Goal: Task Accomplishment & Management: Manage account settings

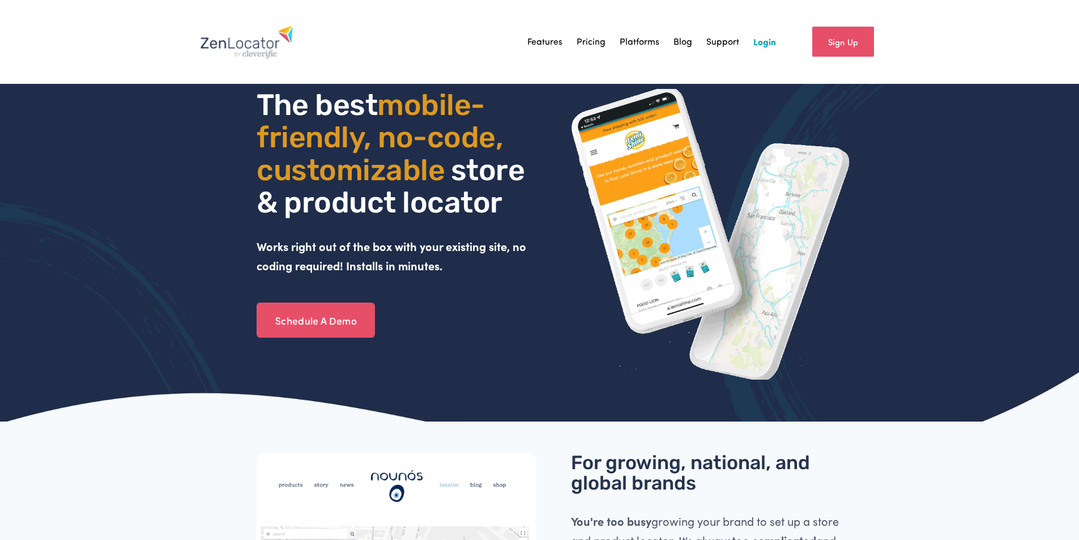
click at [756, 44] on link "Login" at bounding box center [764, 41] width 23 height 17
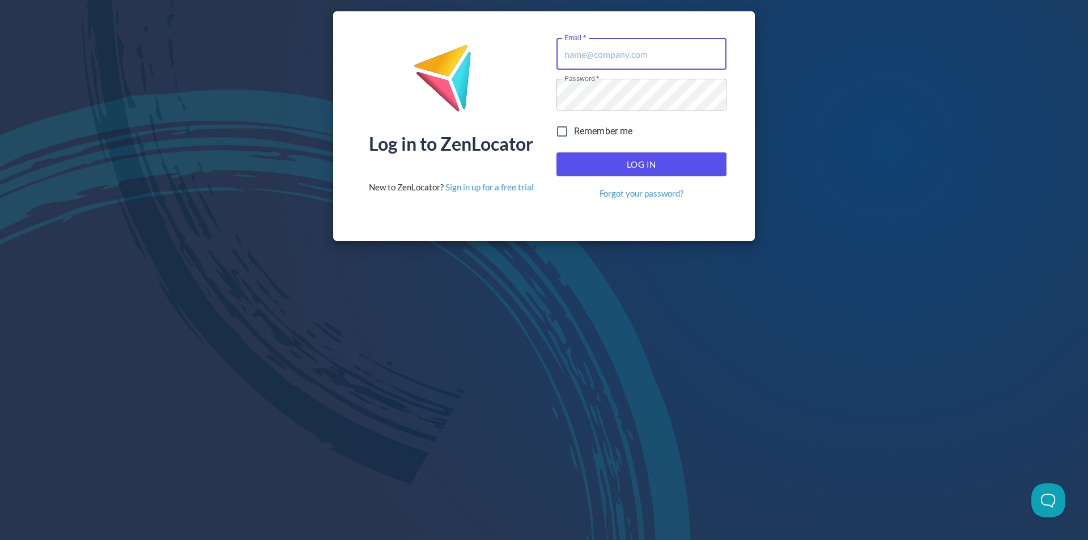
type input "info@seasonalsource.com"
click at [665, 158] on span "Log In" at bounding box center [641, 164] width 145 height 15
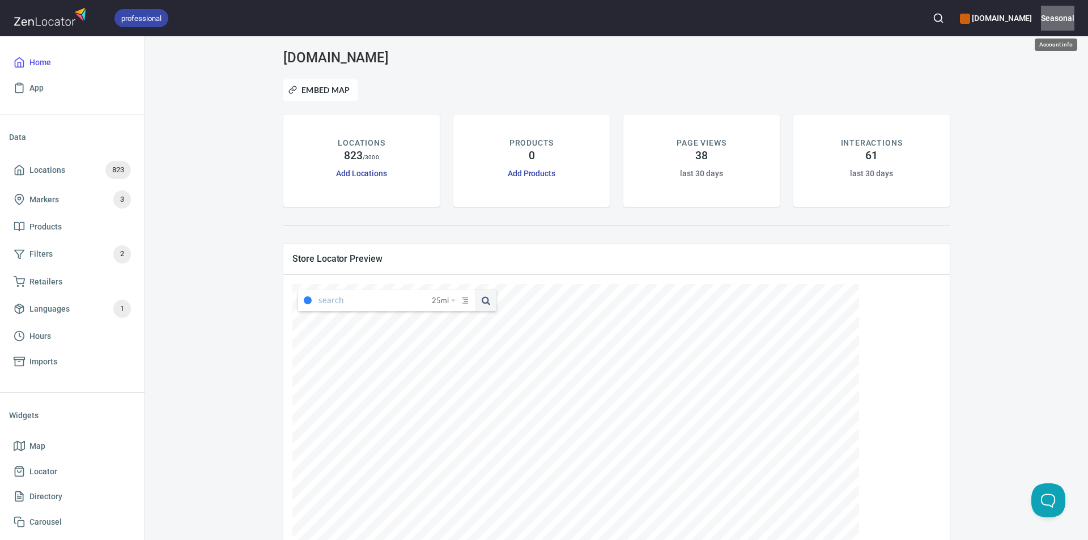
click at [1054, 17] on h6 "Seasonal" at bounding box center [1057, 18] width 33 height 12
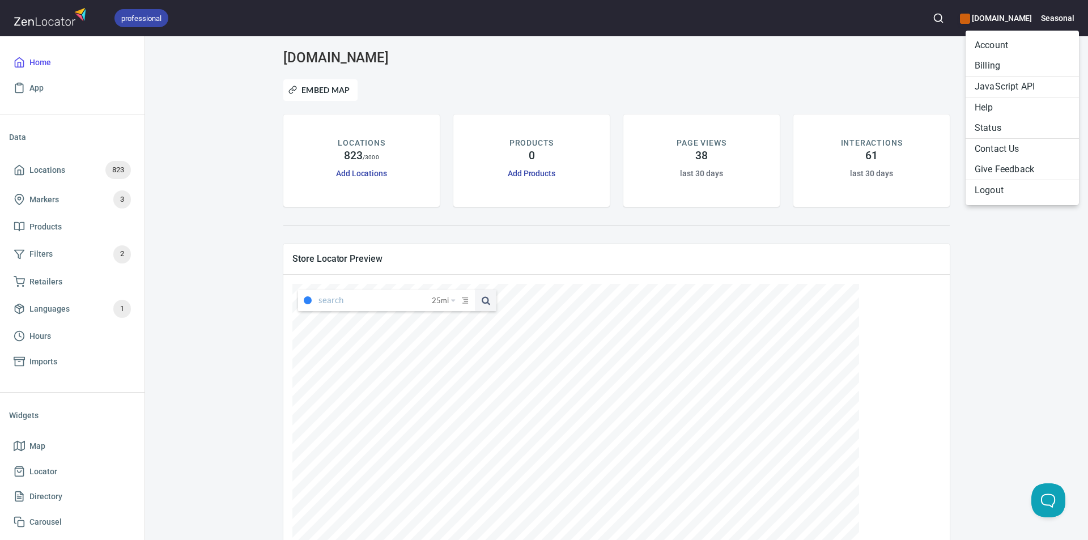
click at [1013, 56] on li "Billing" at bounding box center [1021, 66] width 113 height 20
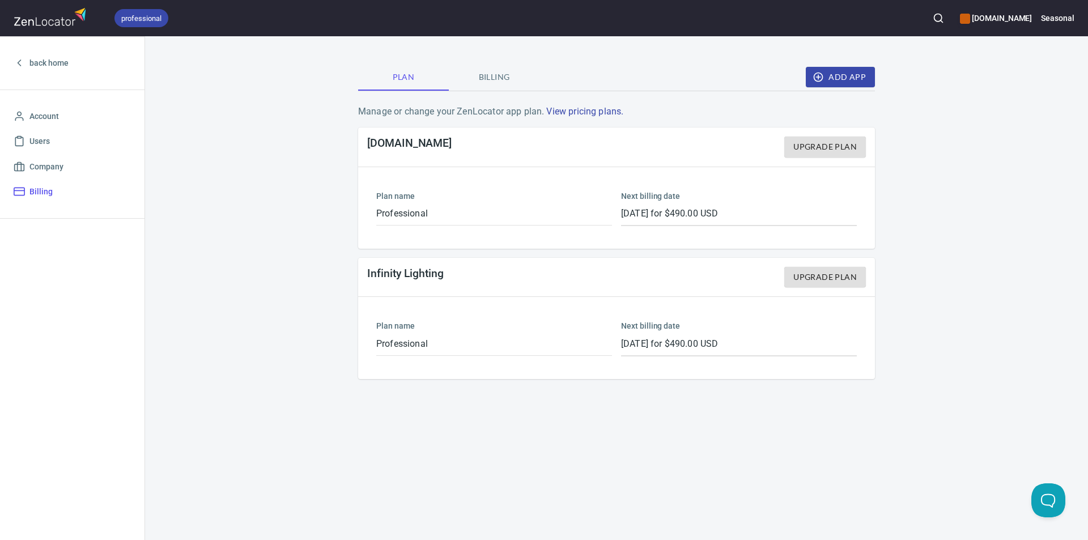
click at [300, 194] on div "Plan Billing Add App Manage or change your ZenLocator app plan. View pricing pl…" at bounding box center [616, 288] width 943 height 504
click at [469, 76] on span "Billing" at bounding box center [493, 77] width 77 height 14
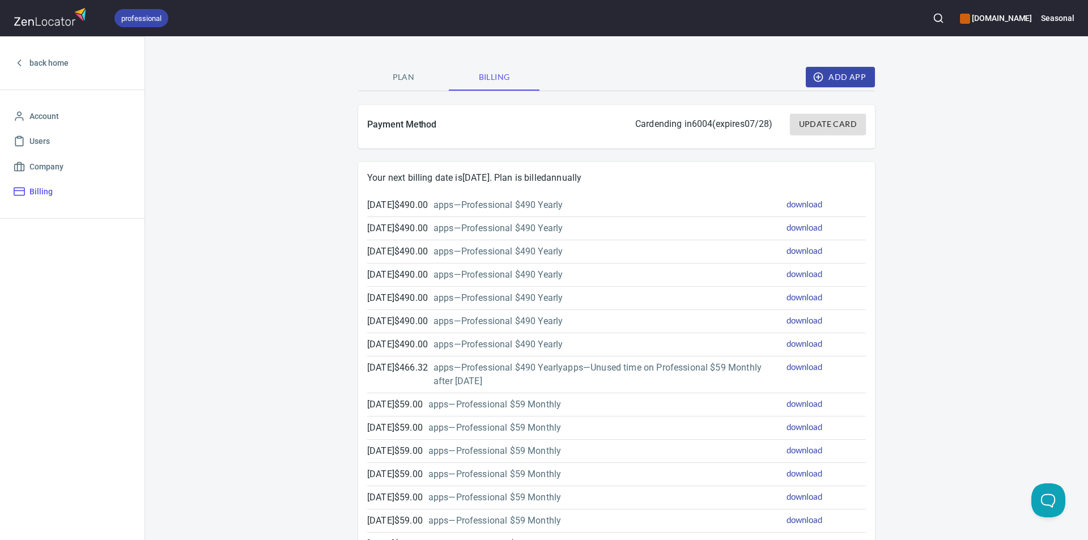
click at [290, 231] on div "Plan Billing Add App Payment Method Card ending in 6004 (expires 07/28 ) Update…" at bounding box center [616, 454] width 943 height 836
click at [797, 205] on link "download" at bounding box center [804, 204] width 36 height 10
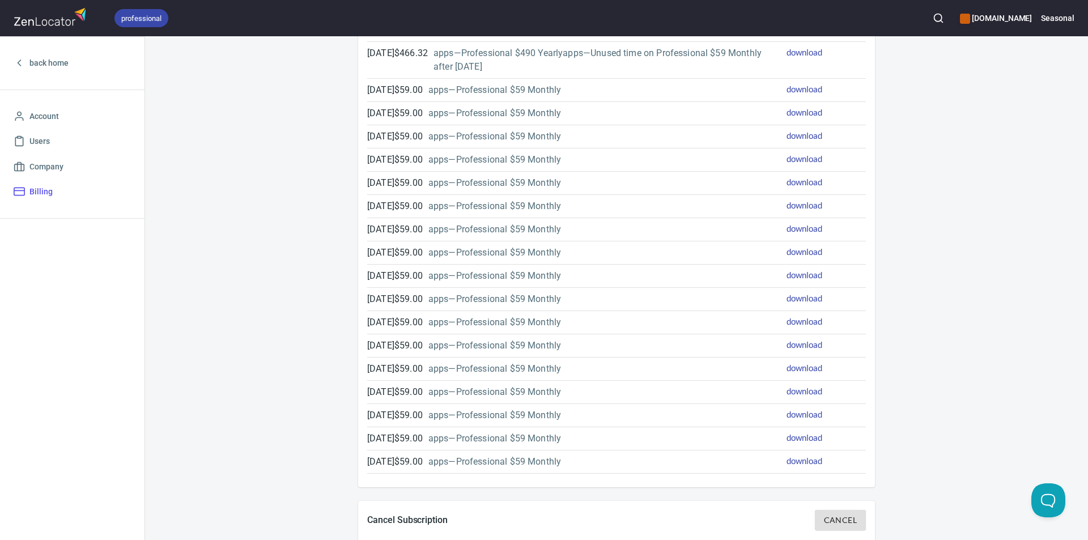
scroll to position [332, 0]
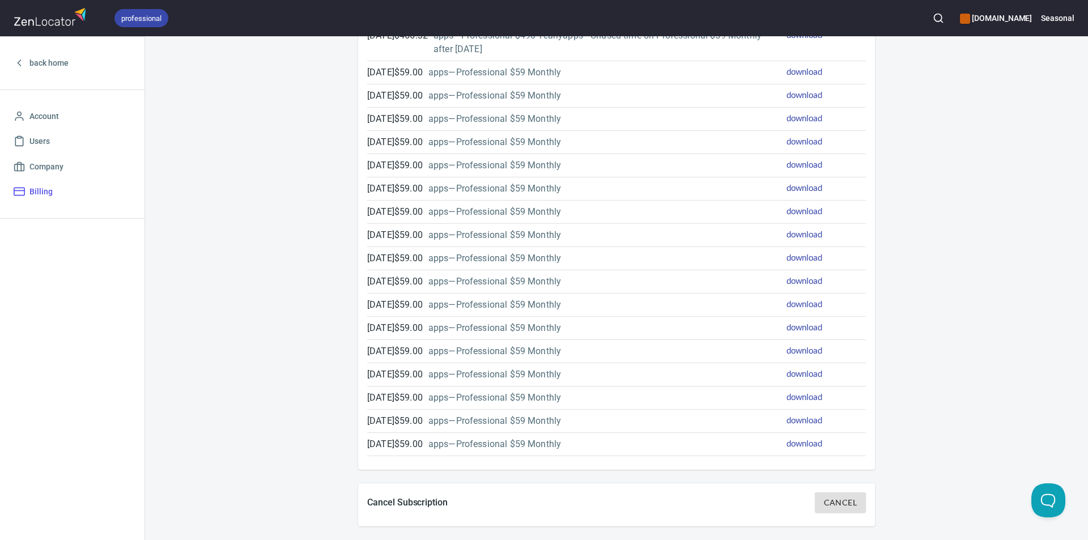
click at [827, 499] on span "Cancel" at bounding box center [840, 503] width 33 height 14
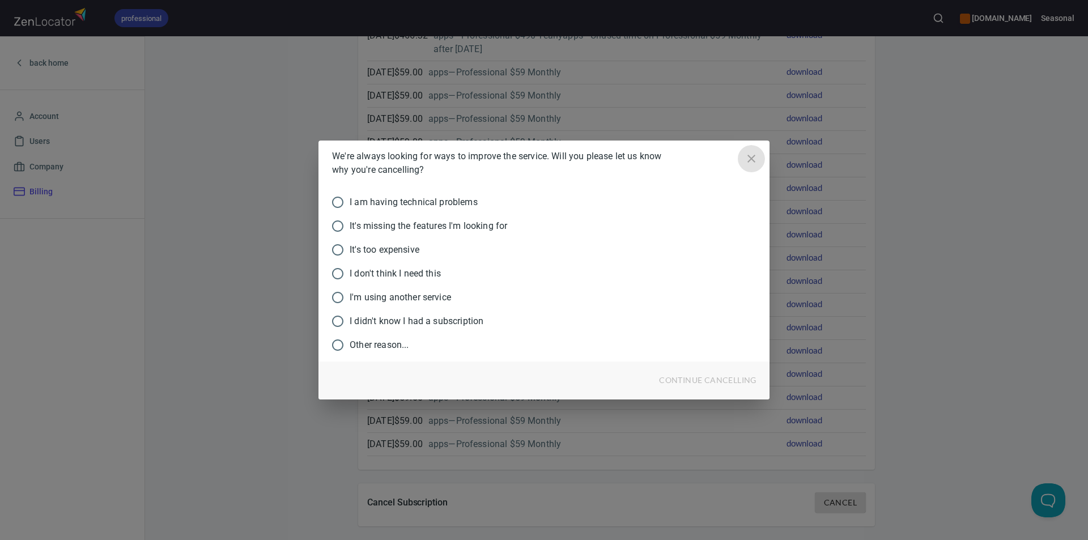
click at [752, 154] on icon "close" at bounding box center [751, 159] width 14 height 14
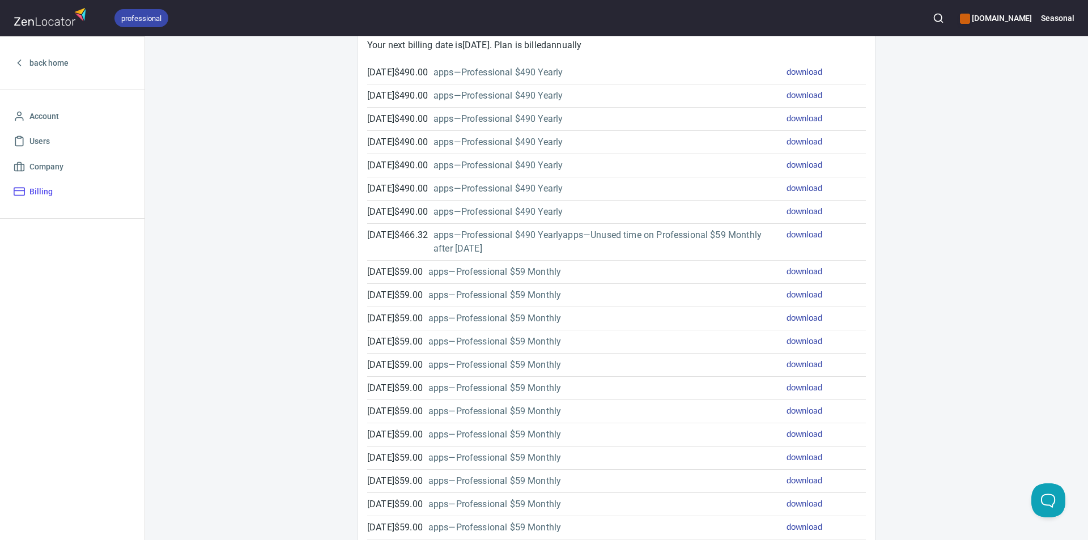
scroll to position [0, 0]
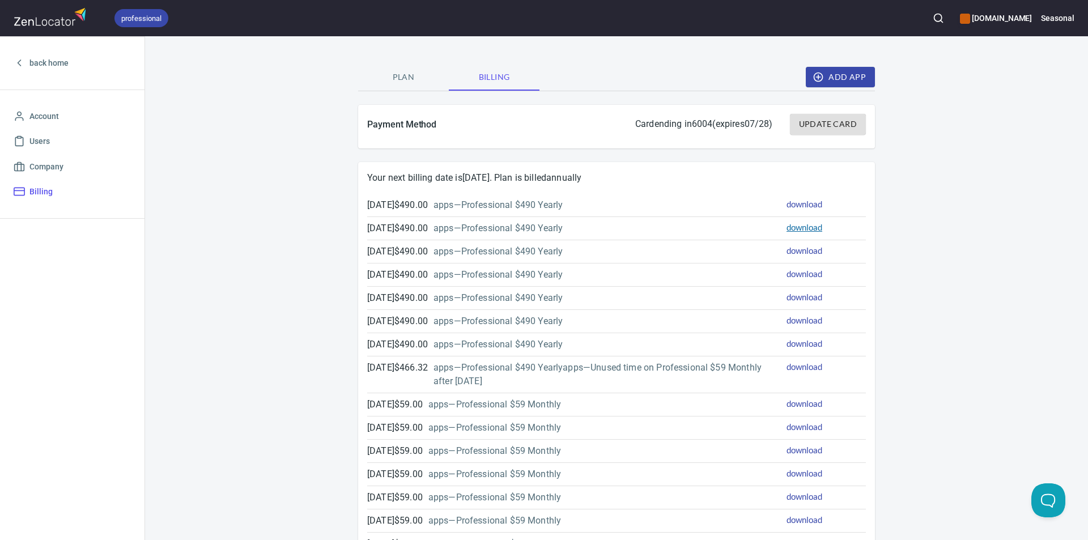
click at [786, 228] on link "download" at bounding box center [804, 227] width 36 height 10
click at [310, 261] on div "Plan Billing Add App Payment Method Card ending in 6004 (expires 07/28 ) Update…" at bounding box center [616, 454] width 943 height 836
click at [56, 123] on link "Account" at bounding box center [72, 116] width 126 height 25
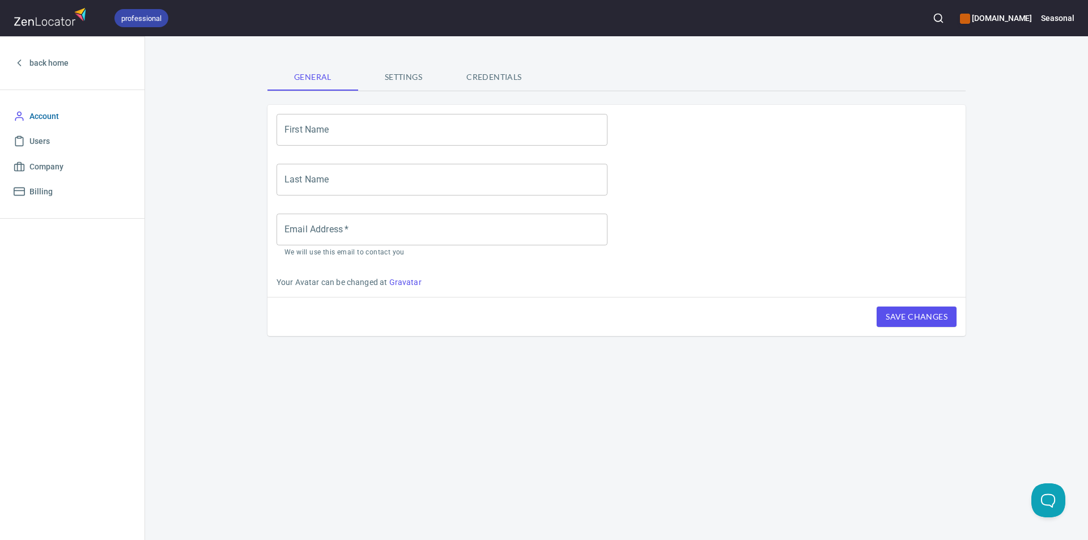
type input "Seasonal"
type input "Source"
type input "info@seasonalsource.com"
click at [63, 148] on link "Users" at bounding box center [72, 141] width 126 height 25
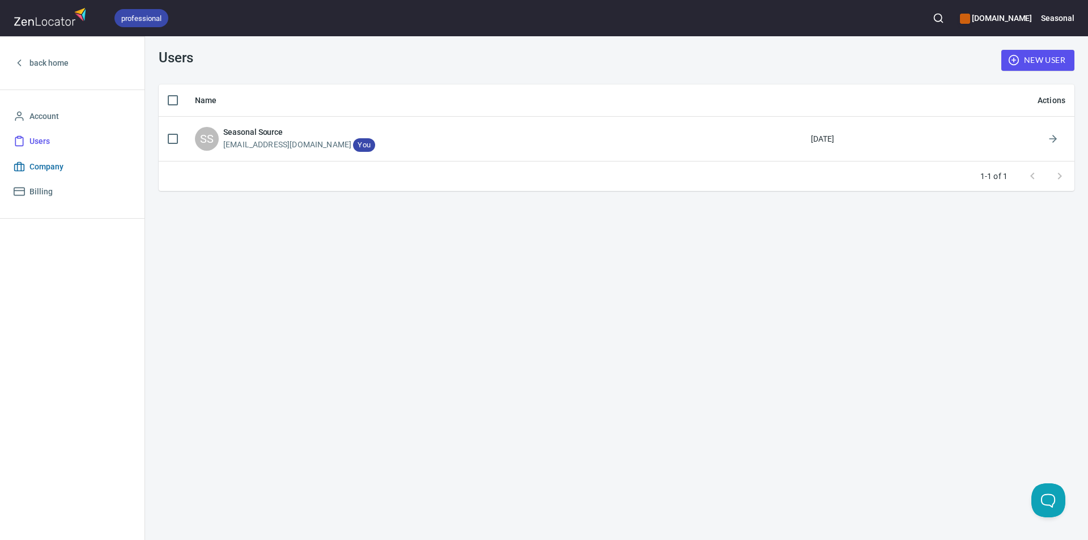
click at [63, 165] on span "Company" at bounding box center [72, 167] width 117 height 14
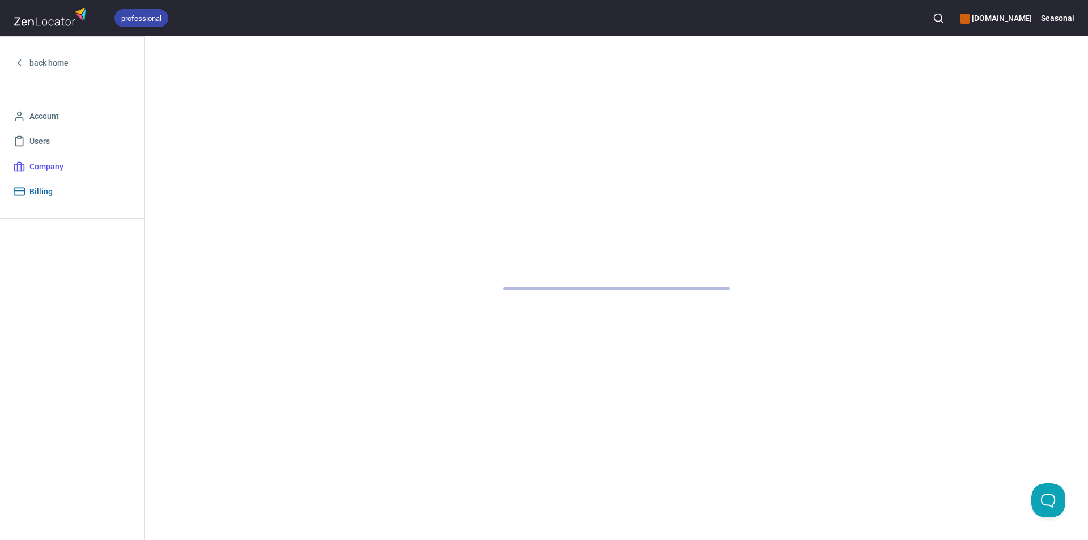
select select "America/Los_Angeles"
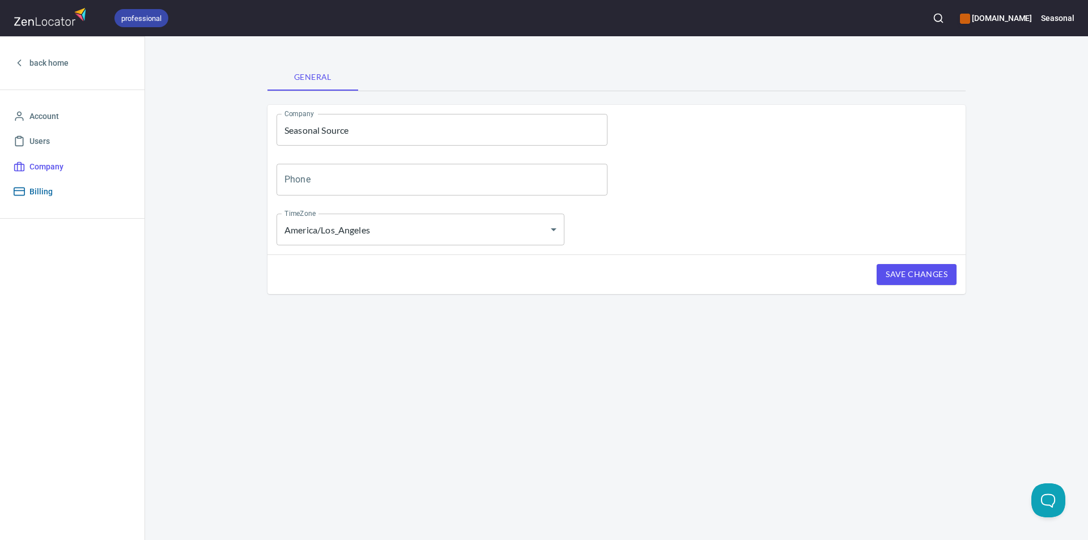
click at [71, 188] on span "Billing" at bounding box center [72, 192] width 117 height 14
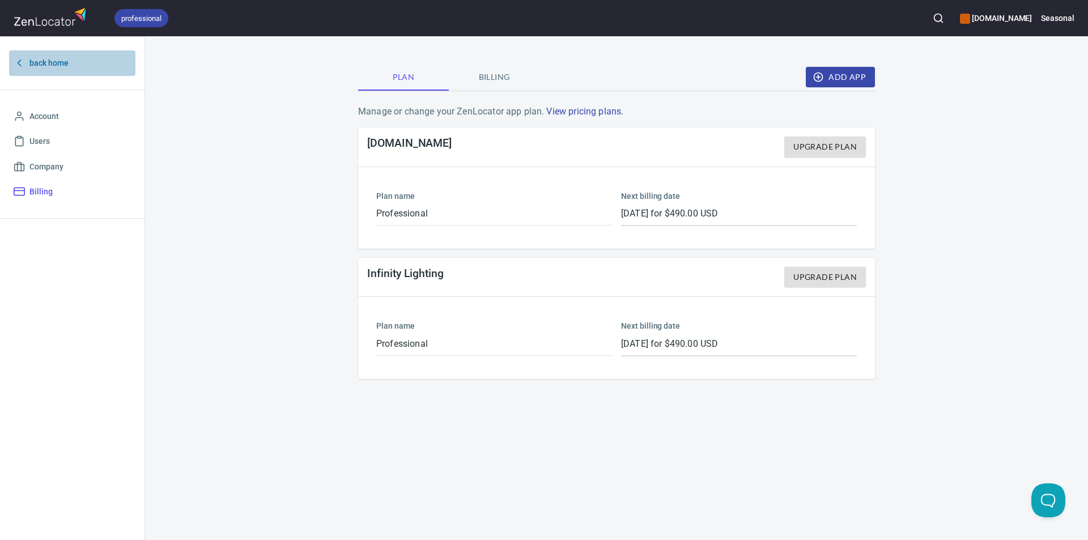
click at [42, 66] on span "back home" at bounding box center [48, 63] width 39 height 14
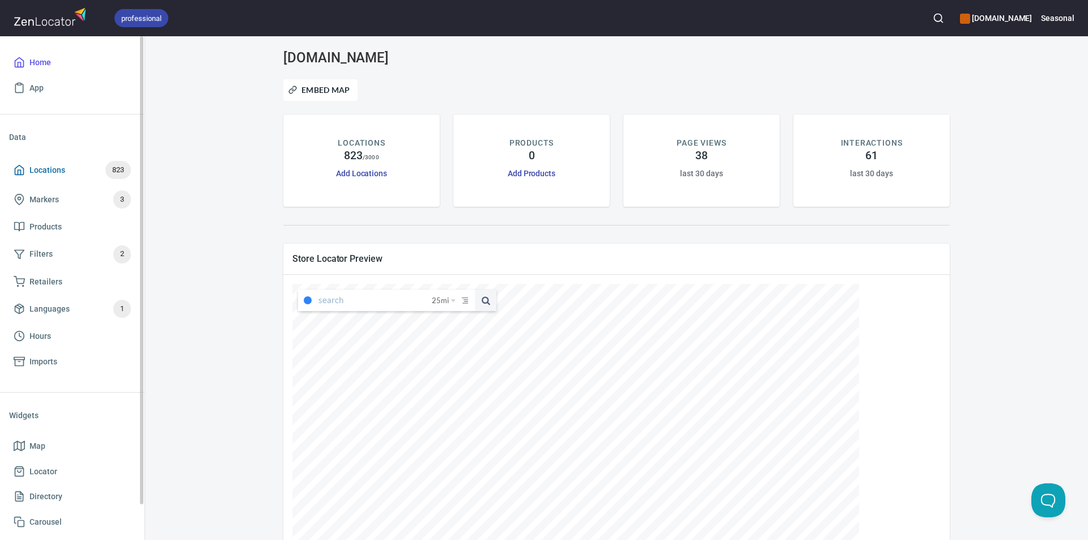
click at [78, 163] on span "Locations 823" at bounding box center [72, 170] width 117 height 18
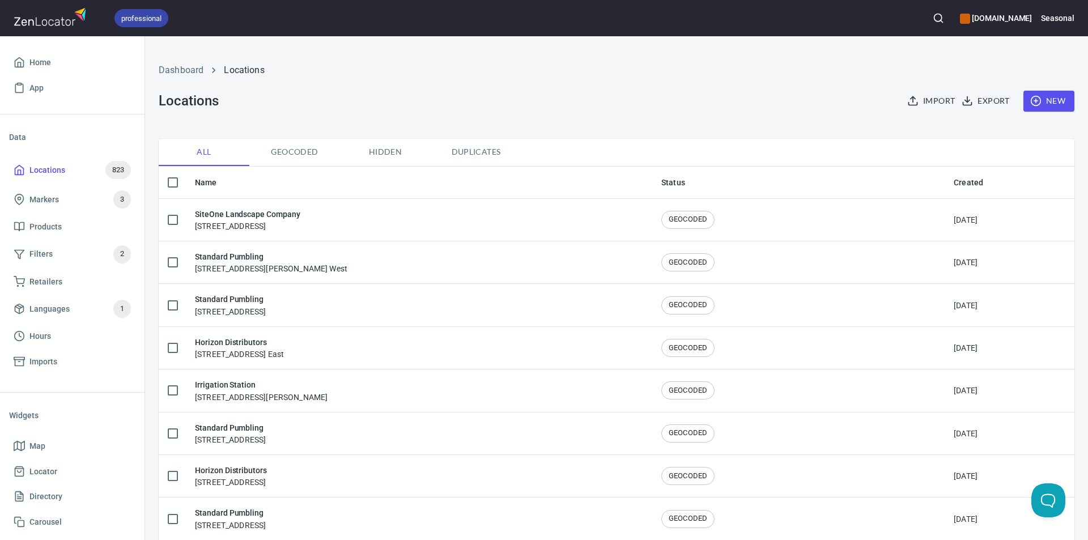
checkbox input "false"
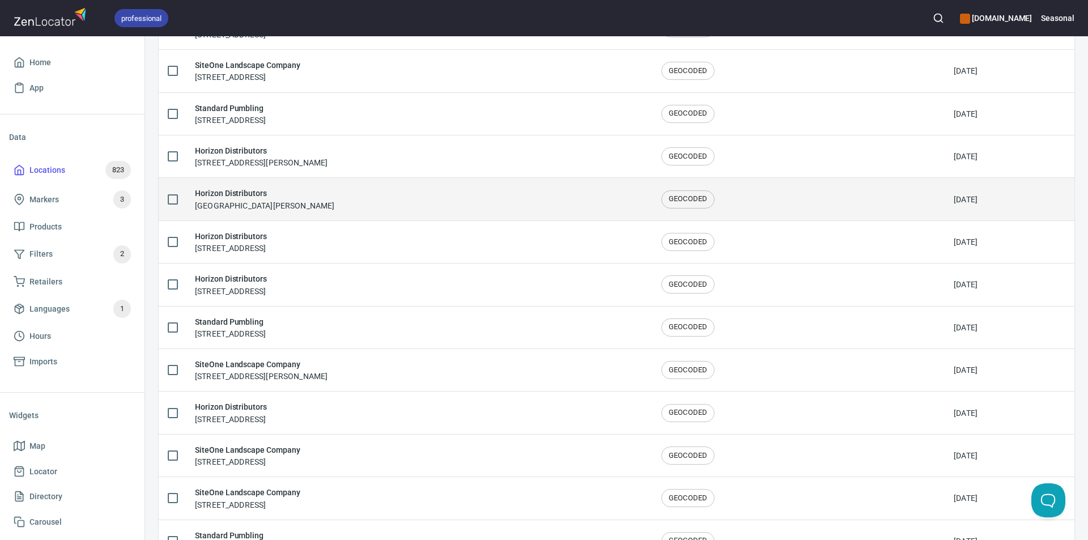
scroll to position [1838, 0]
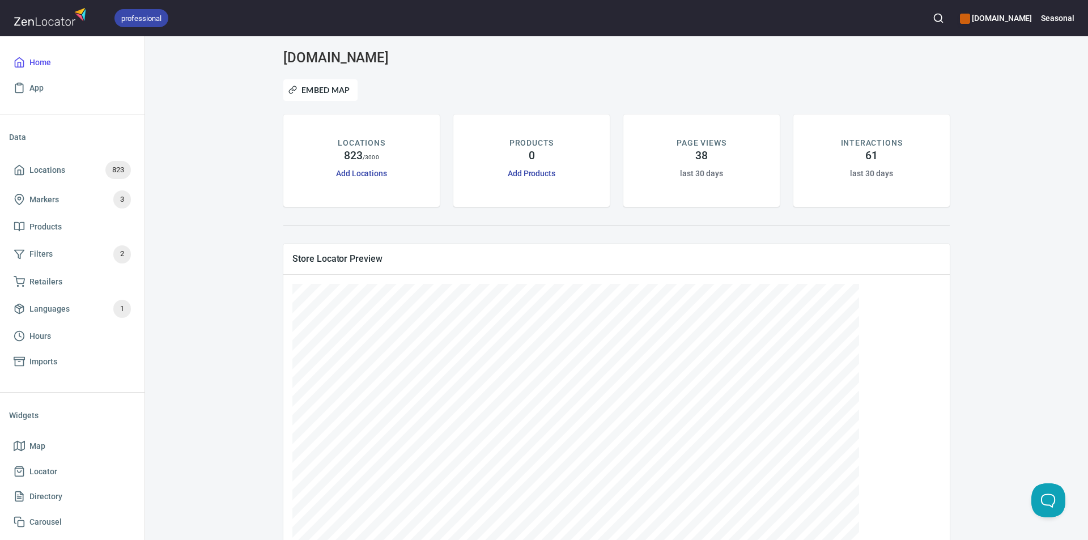
click at [1027, 18] on h6 "seasonalsource.com" at bounding box center [996, 18] width 72 height 12
click at [992, 68] on li "Infinity Lighting" at bounding box center [1008, 66] width 142 height 20
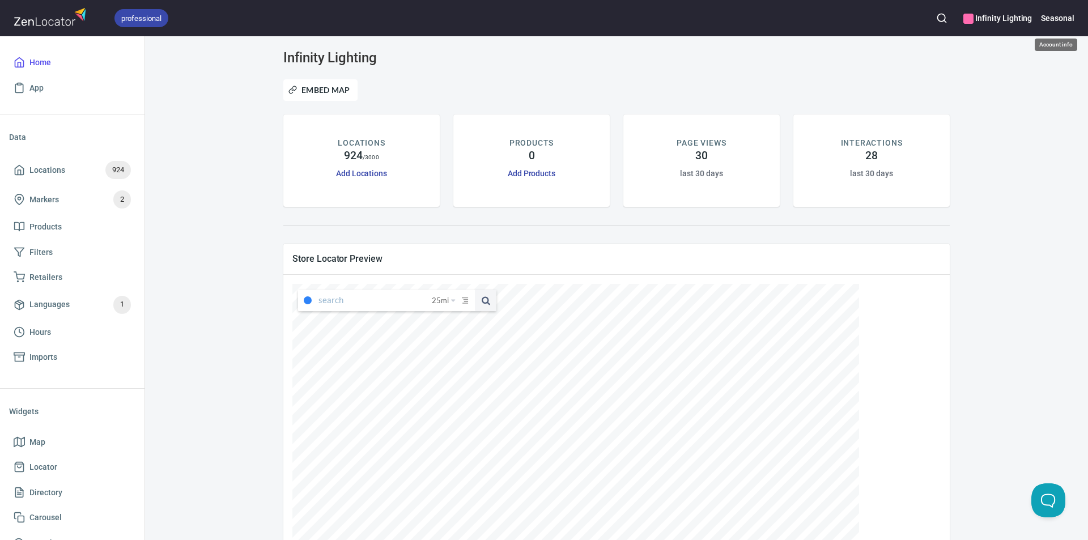
click at [1063, 20] on h6 "Seasonal" at bounding box center [1057, 18] width 33 height 12
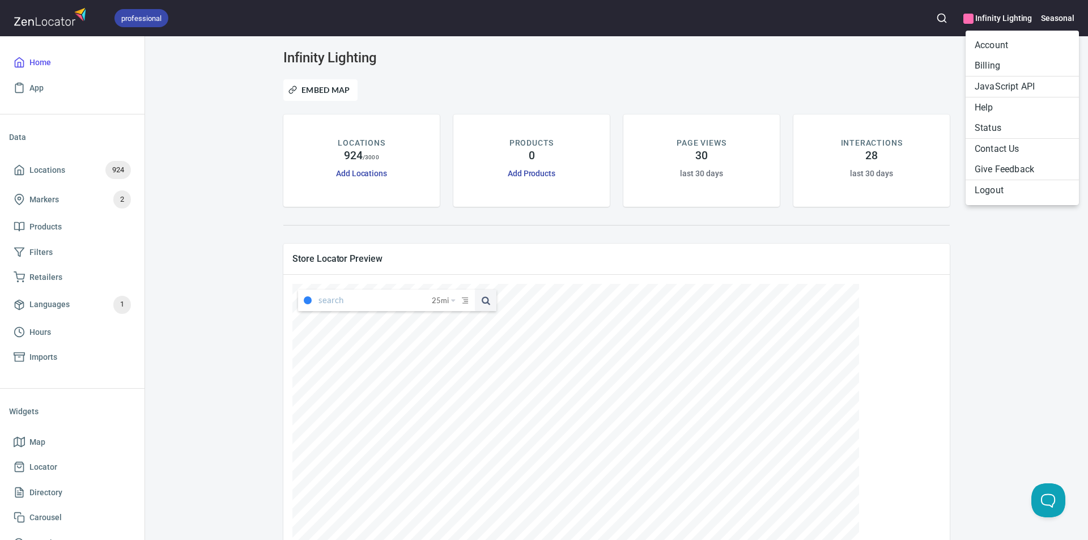
click at [999, 61] on li "Billing" at bounding box center [1021, 66] width 113 height 20
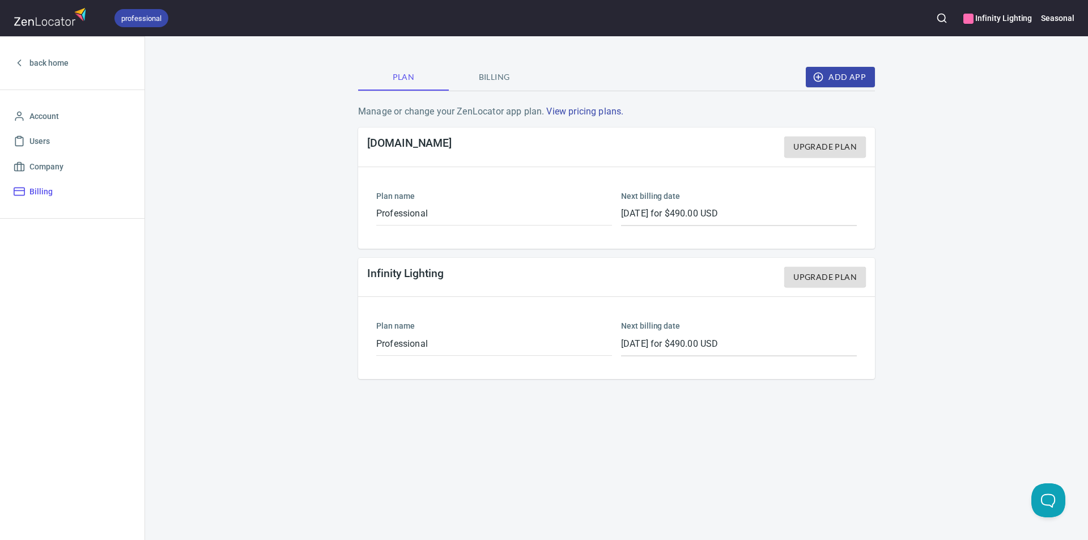
click at [414, 338] on p "Professional" at bounding box center [494, 344] width 236 height 14
click at [496, 74] on span "Billing" at bounding box center [493, 77] width 77 height 14
